Goal: Use online tool/utility: Use online tool/utility

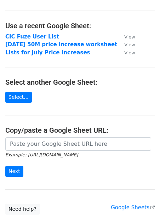
scroll to position [26, 0]
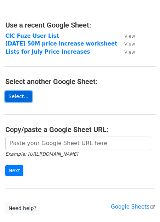
click at [15, 97] on link "Select..." at bounding box center [18, 96] width 26 height 11
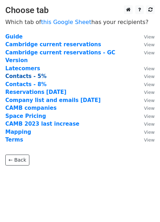
click at [22, 73] on strong "Contacts - 5%" at bounding box center [25, 76] width 41 height 6
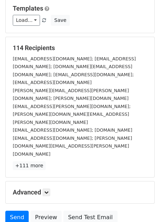
scroll to position [84, 0]
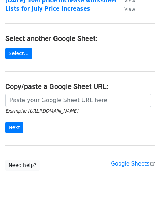
scroll to position [75, 0]
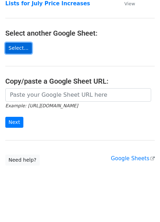
click at [25, 48] on link "Select..." at bounding box center [18, 48] width 26 height 11
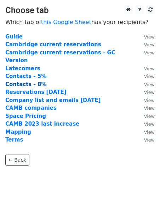
click at [32, 81] on strong "Contacts - 8%" at bounding box center [25, 84] width 41 height 6
